Goal: Check status: Check status

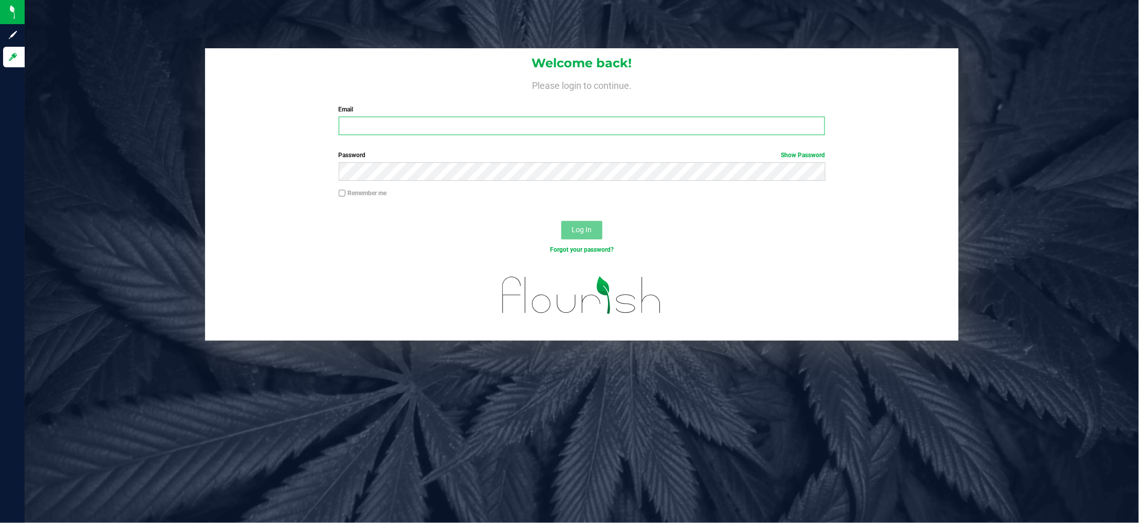
click at [413, 127] on input "Email" at bounding box center [582, 126] width 487 height 18
type input "[EMAIL_ADDRESS][DOMAIN_NAME]"
click at [561, 221] on button "Log In" at bounding box center [581, 230] width 41 height 18
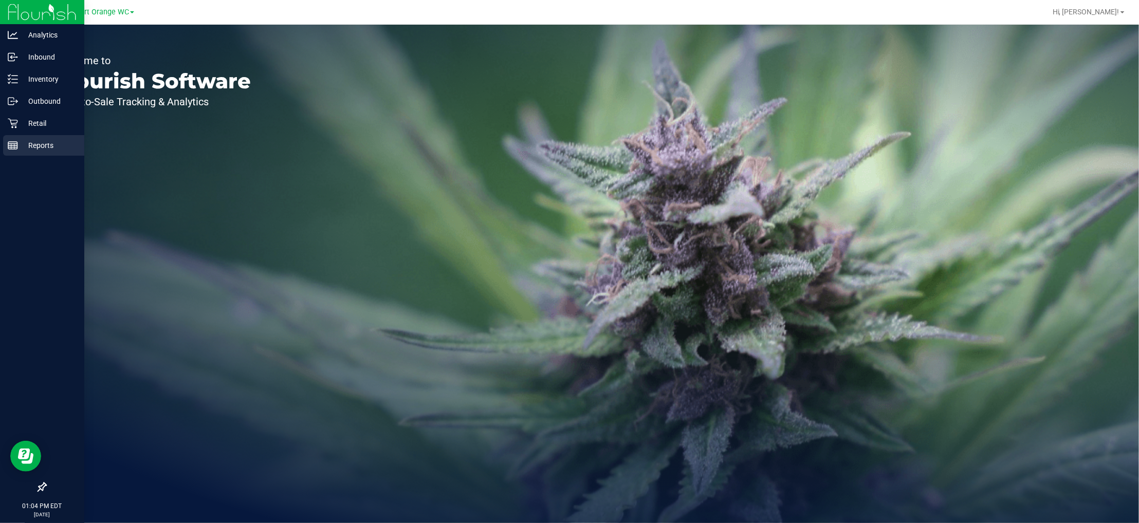
click at [51, 142] on p "Reports" at bounding box center [49, 145] width 62 height 12
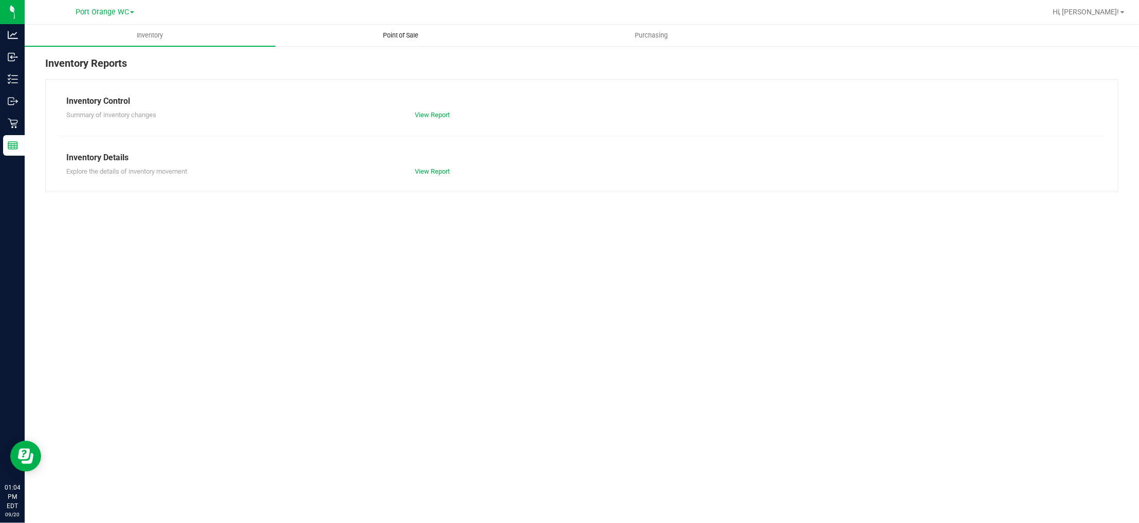
click at [391, 39] on span "Point of Sale" at bounding box center [401, 35] width 64 height 9
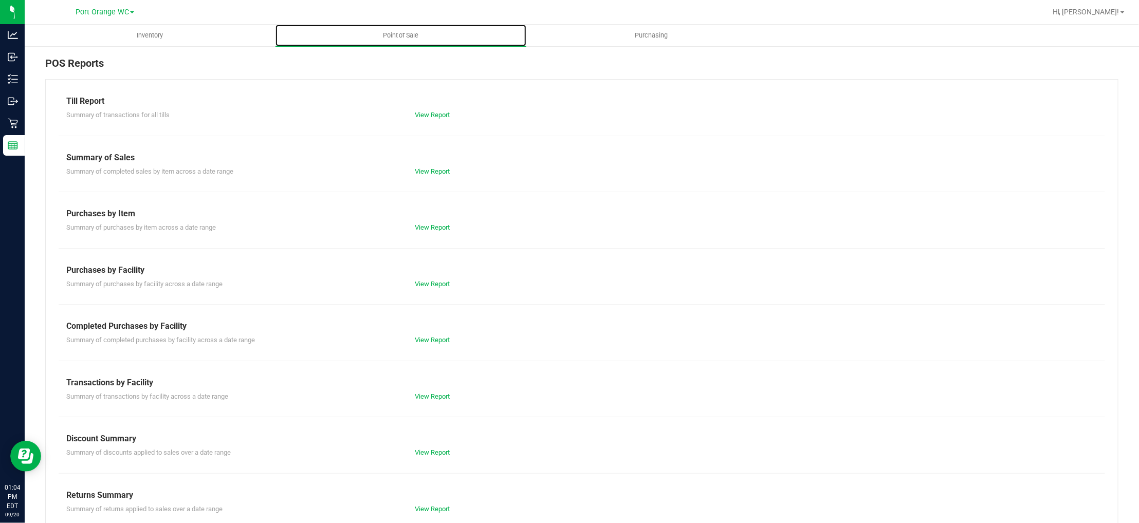
scroll to position [17, 0]
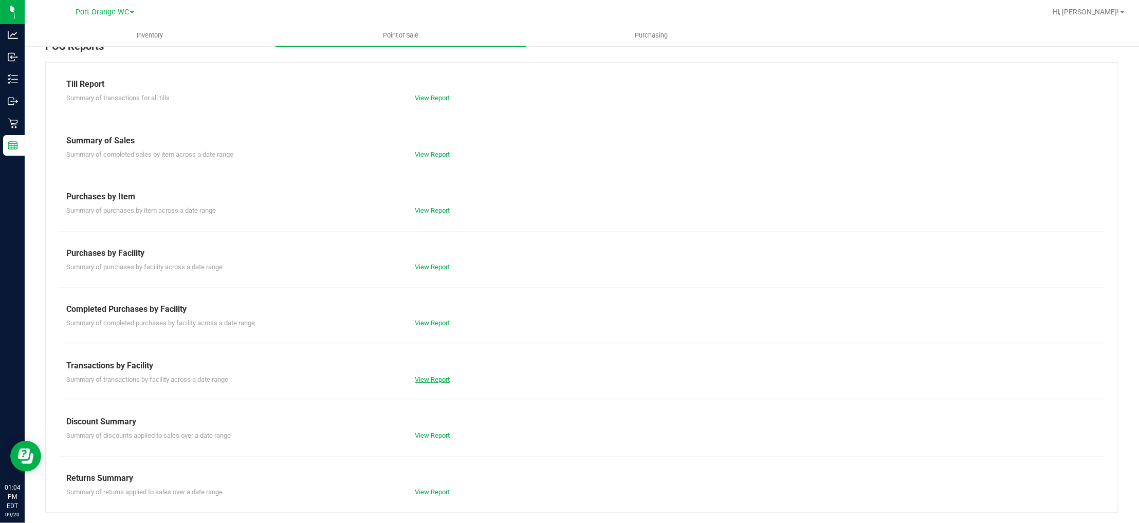
click at [438, 383] on link "View Report" at bounding box center [432, 380] width 35 height 8
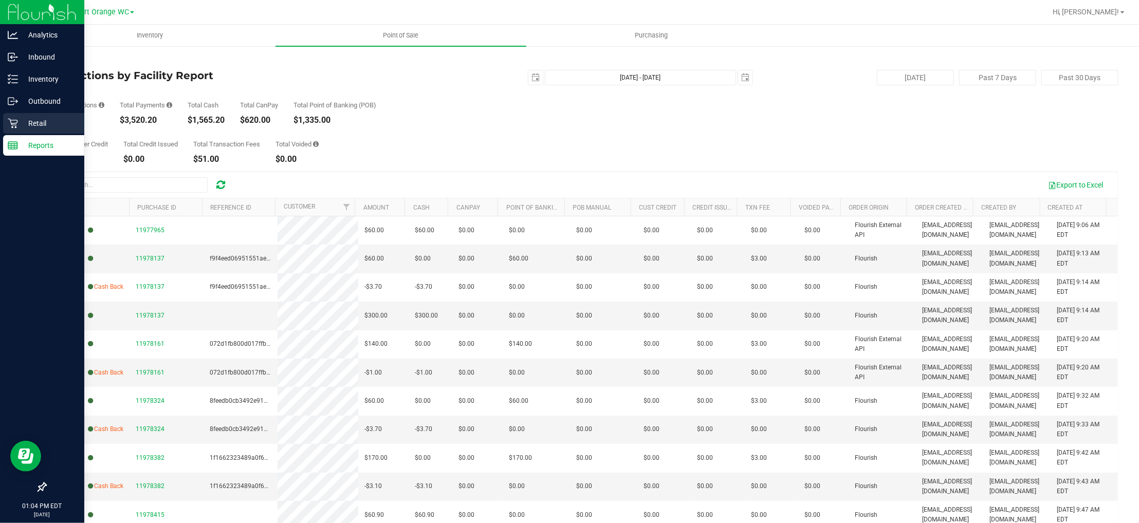
click at [40, 126] on p "Retail" at bounding box center [49, 123] width 62 height 12
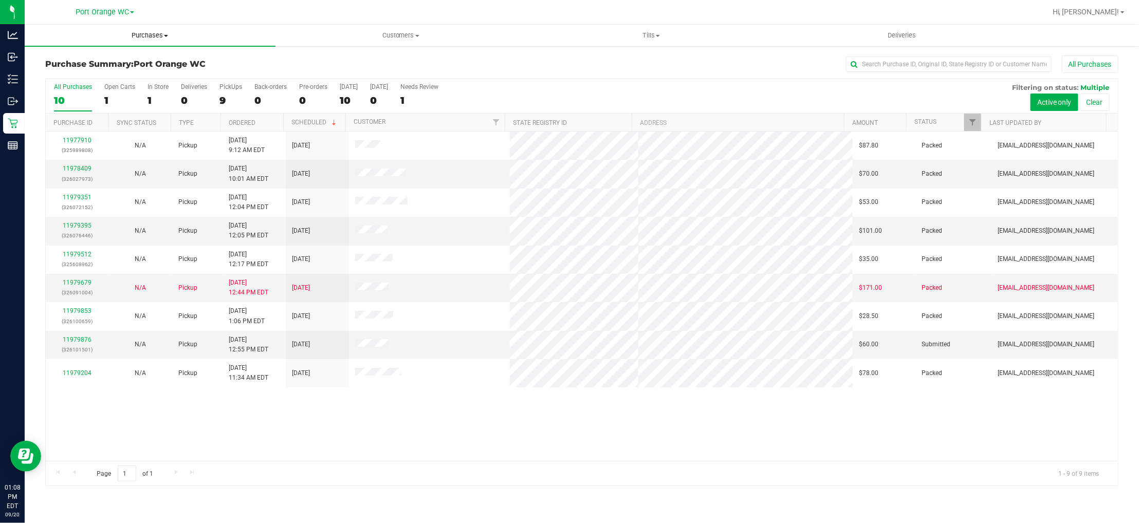
click at [154, 32] on span "Purchases" at bounding box center [150, 35] width 251 height 9
click at [62, 68] on li "Fulfillment" at bounding box center [150, 74] width 251 height 12
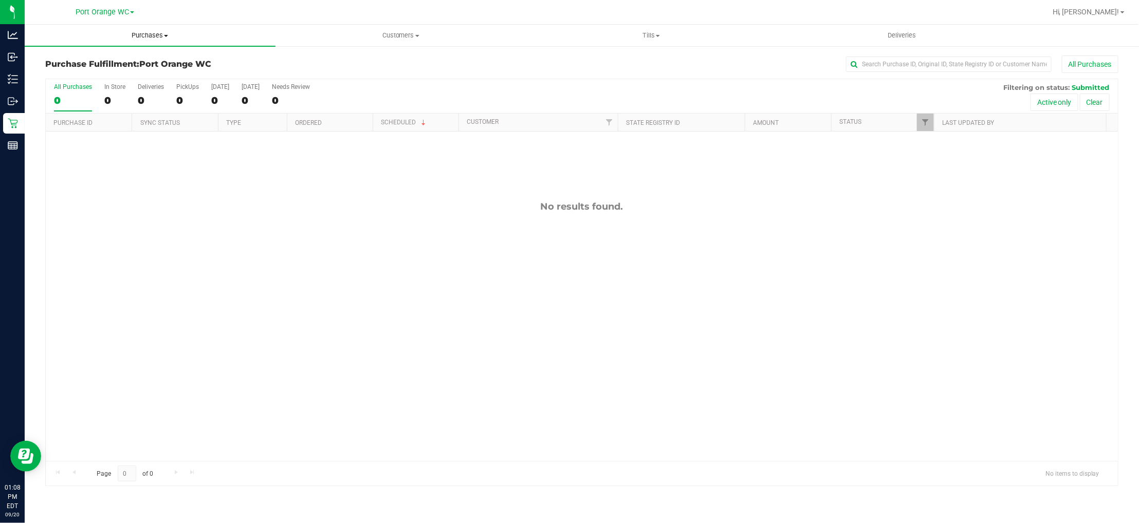
click at [152, 31] on span "Purchases" at bounding box center [150, 35] width 251 height 9
click at [68, 73] on span "Fulfillment" at bounding box center [57, 74] width 64 height 9
click at [745, 378] on div "No results found." at bounding box center [582, 331] width 1072 height 399
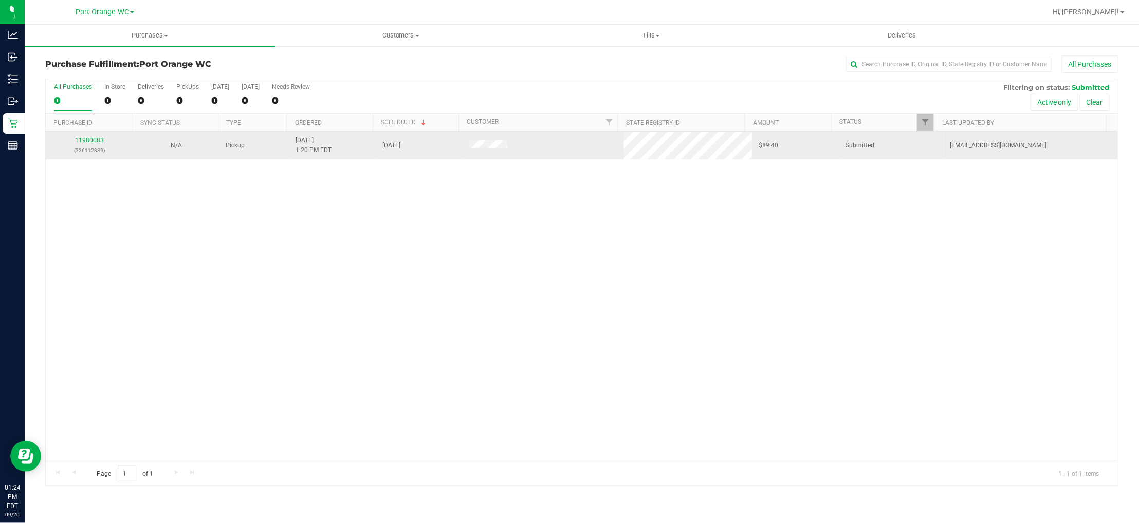
click at [98, 134] on td "11980083 (326112389)" at bounding box center [89, 146] width 87 height 28
click at [95, 141] on link "11980083" at bounding box center [89, 140] width 29 height 7
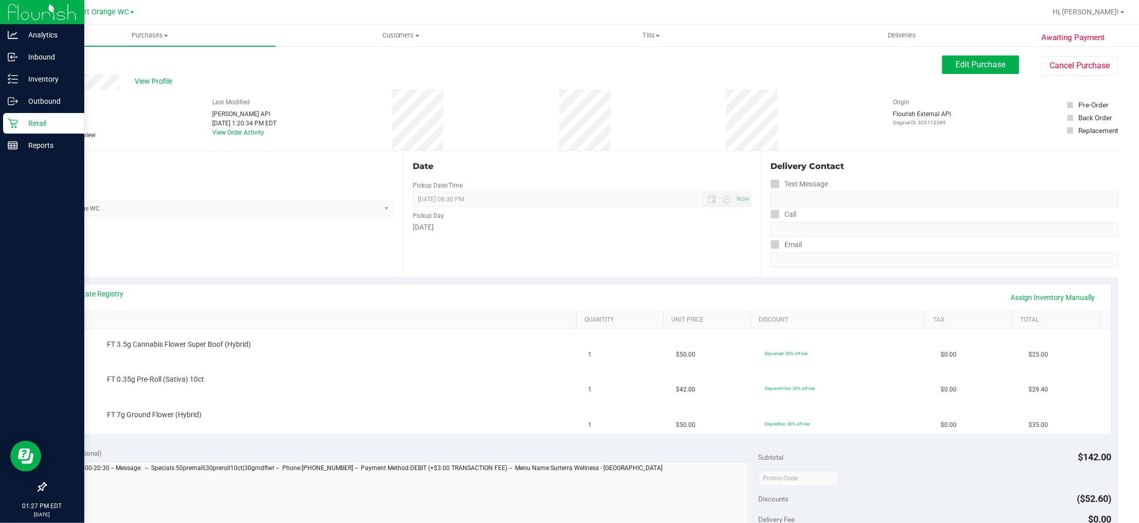
click at [16, 126] on icon at bounding box center [13, 123] width 10 height 10
